Goal: Complete application form

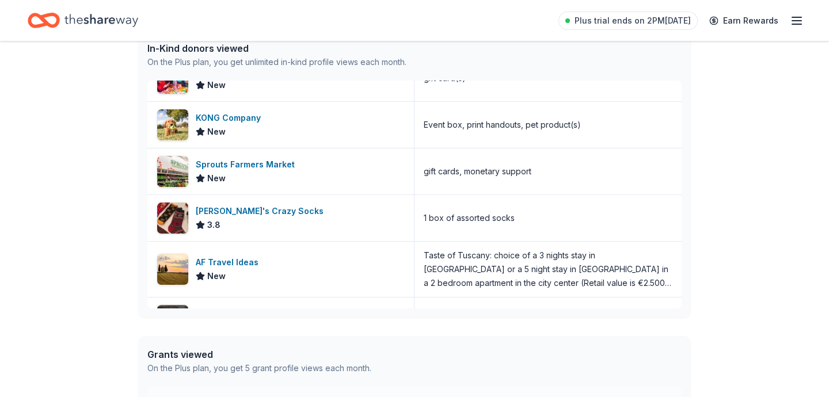
scroll to position [351, 0]
click at [469, 182] on div "gift cards, monetary support" at bounding box center [547, 172] width 267 height 46
click at [226, 168] on div "Sprouts Farmers Market" at bounding box center [248, 165] width 104 height 14
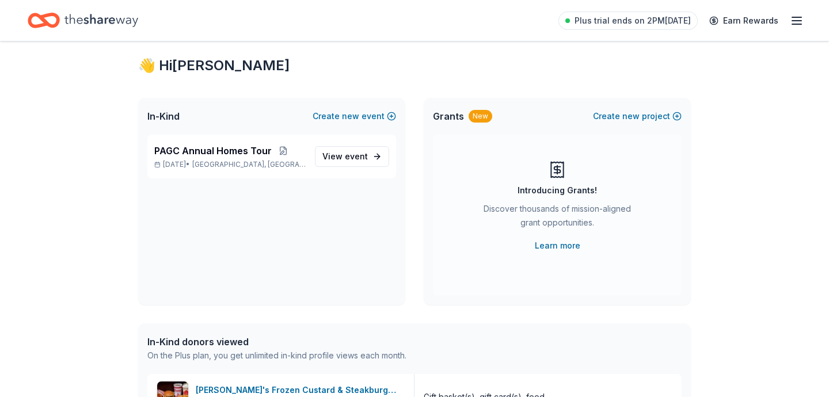
scroll to position [0, 0]
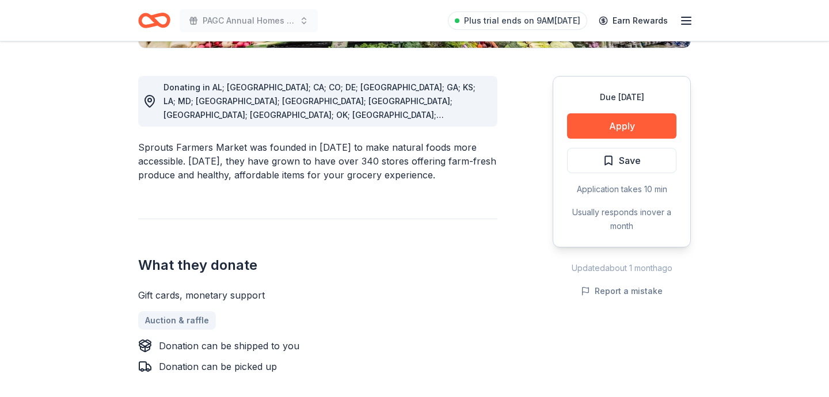
scroll to position [302, 0]
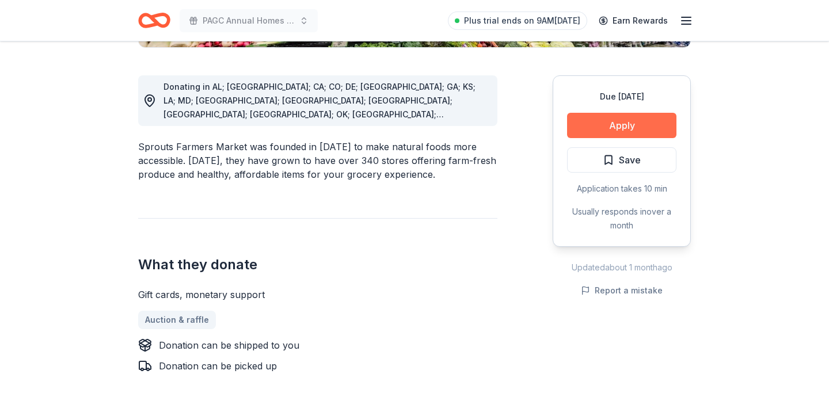
click at [627, 124] on button "Apply" at bounding box center [621, 125] width 109 height 25
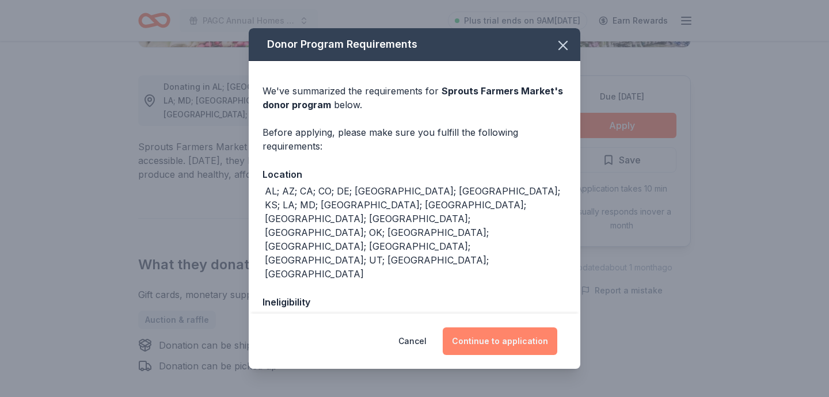
click at [498, 337] on button "Continue to application" at bounding box center [500, 341] width 115 height 28
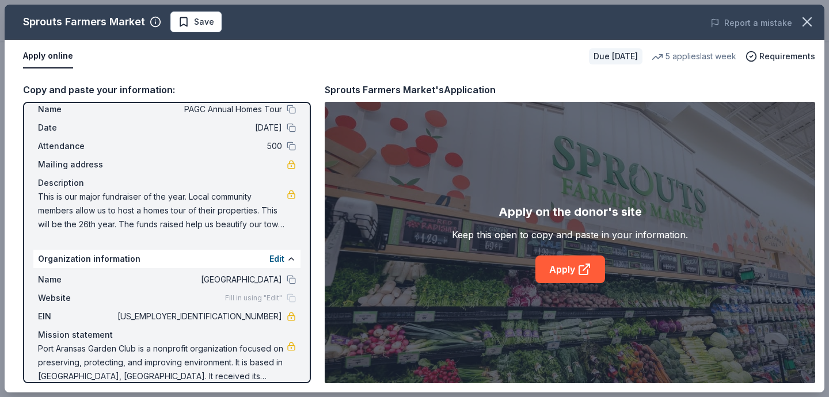
scroll to position [0, 0]
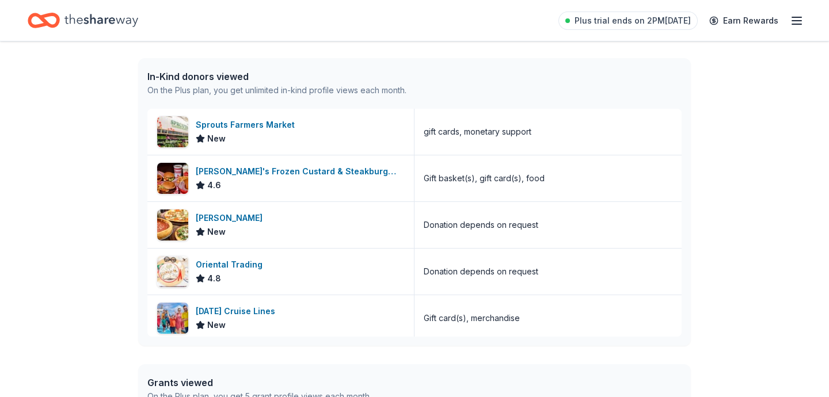
click at [790, 23] on icon "button" at bounding box center [797, 21] width 14 height 14
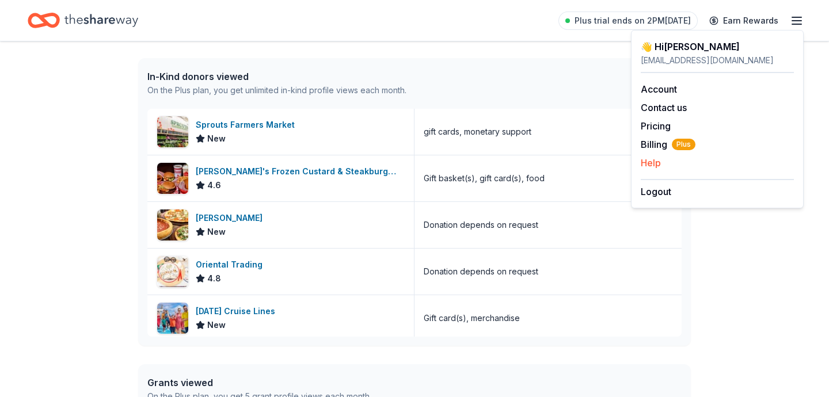
click at [650, 163] on button "Help" at bounding box center [651, 163] width 20 height 14
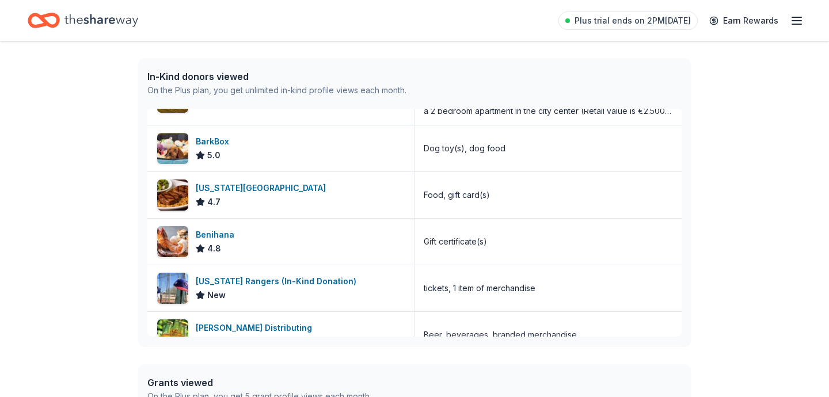
scroll to position [573, 0]
